Goal: Find specific page/section: Find specific page/section

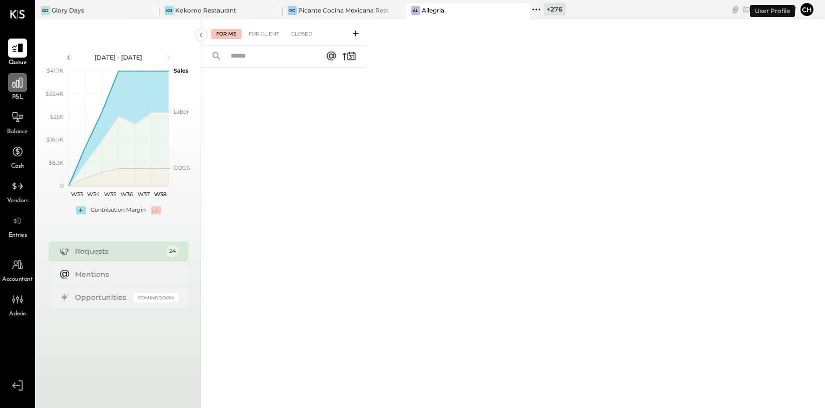
click at [19, 89] on div at bounding box center [17, 82] width 19 height 19
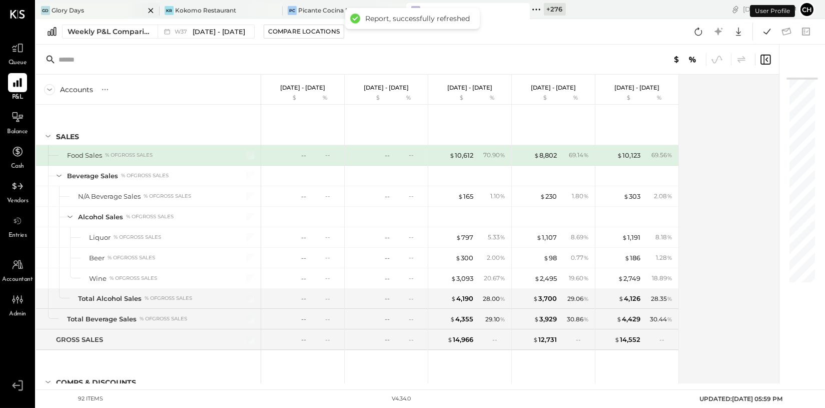
click at [152, 9] on icon at bounding box center [151, 11] width 13 height 12
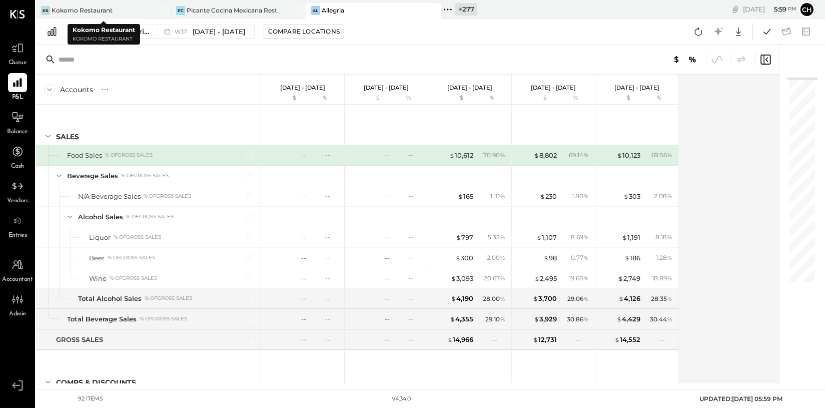
click at [152, 9] on div at bounding box center [153, 10] width 35 height 15
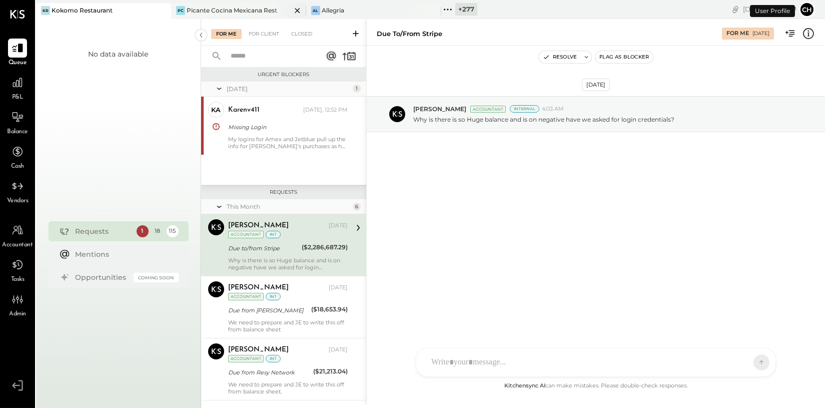
scroll to position [7, 0]
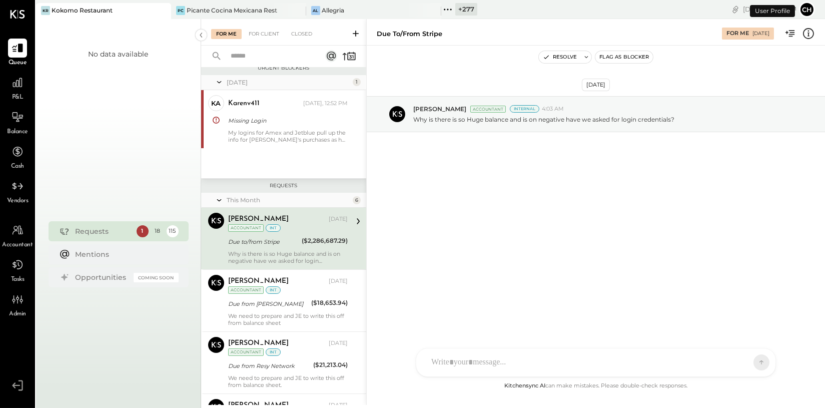
click at [167, 11] on icon at bounding box center [162, 11] width 13 height 12
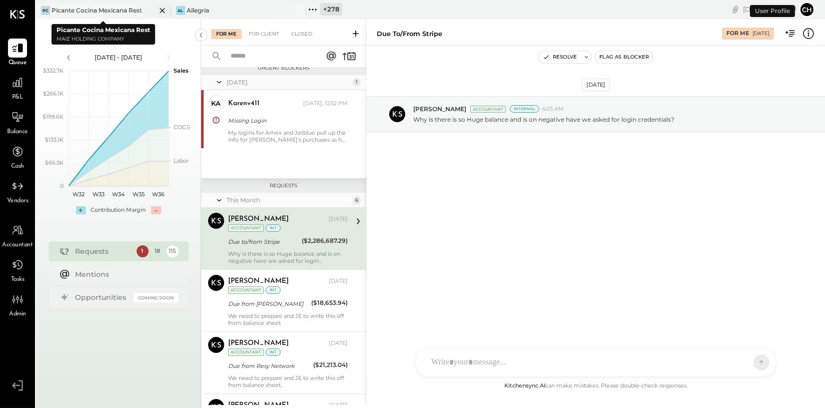
click at [161, 11] on icon at bounding box center [162, 11] width 13 height 12
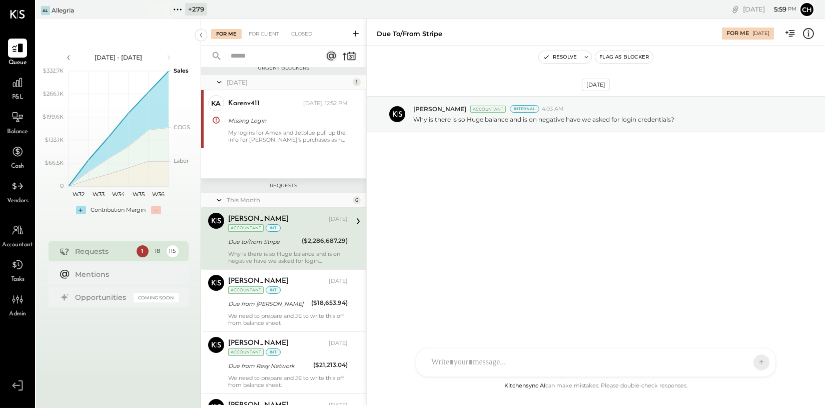
click at [161, 11] on icon at bounding box center [162, 11] width 13 height 12
click at [45, 9] on icon at bounding box center [42, 9] width 13 height 13
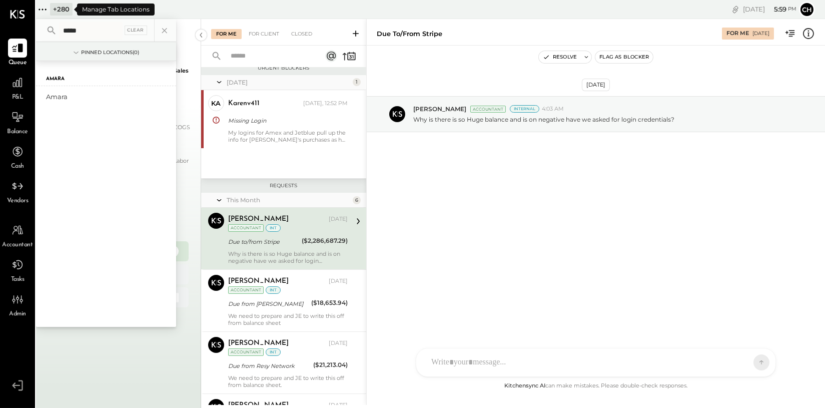
type input "*****"
click at [64, 97] on div "Amara" at bounding box center [100, 97] width 108 height 10
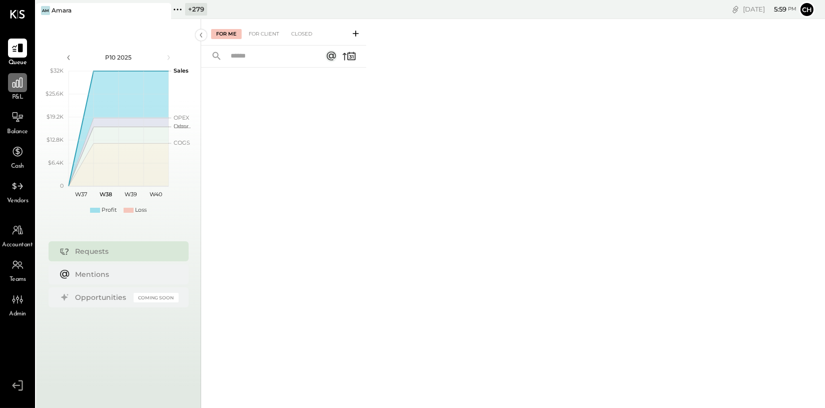
click at [15, 80] on icon at bounding box center [17, 82] width 13 height 13
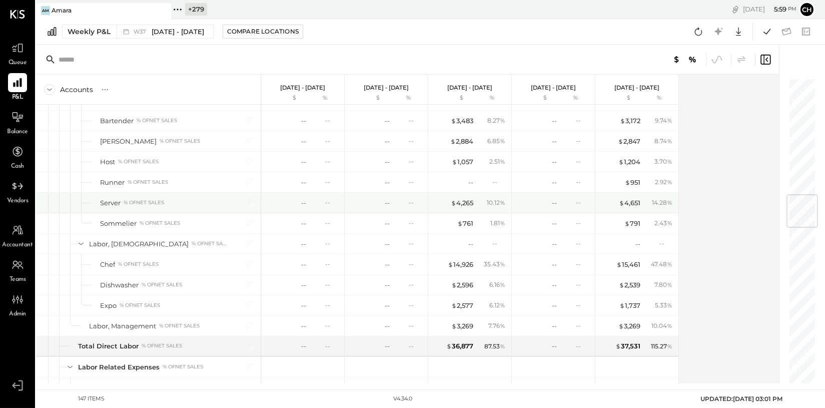
scroll to position [979, 0]
